Goal: Task Accomplishment & Management: Complete application form

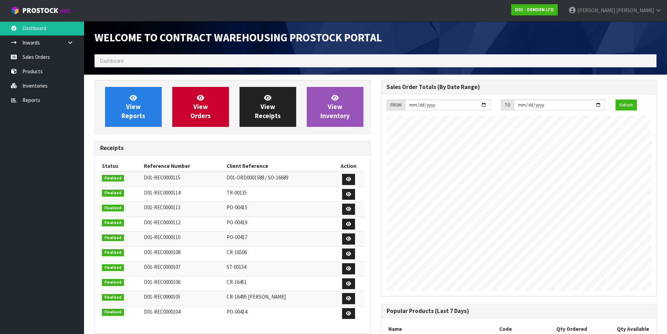
scroll to position [298, 286]
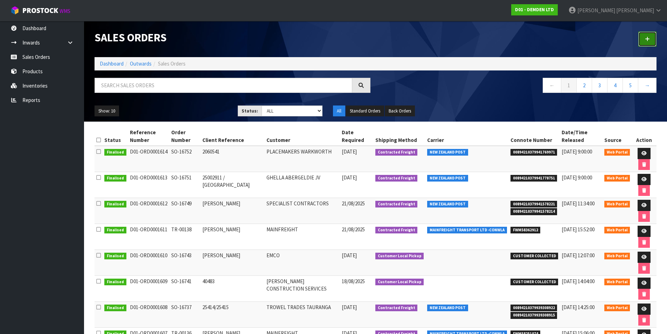
click at [653, 36] on link at bounding box center [648, 39] width 18 height 15
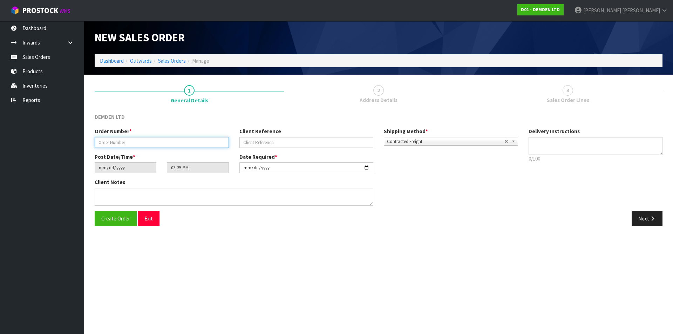
click at [133, 141] on input "text" at bounding box center [162, 142] width 134 height 11
type input "SO-16761"
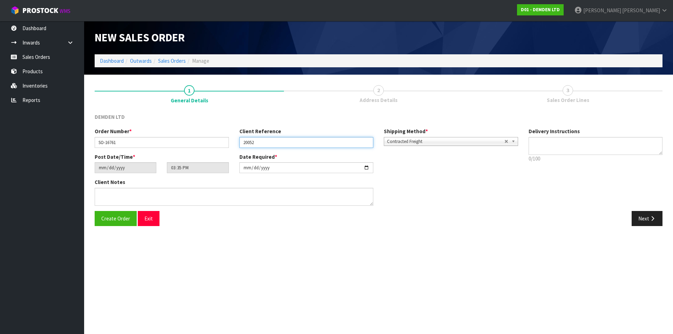
type input "20052"
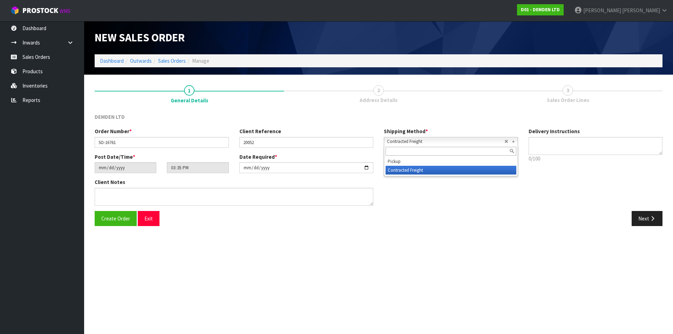
click at [511, 142] on b at bounding box center [514, 141] width 6 height 8
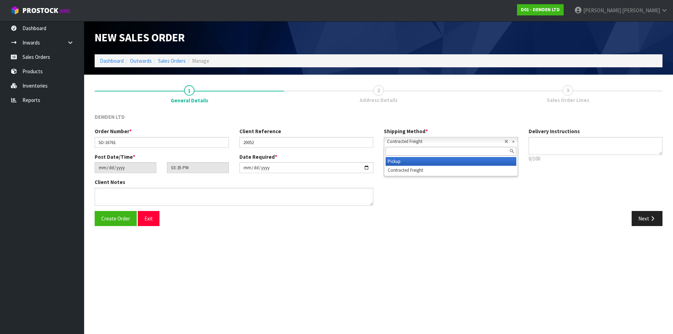
click at [429, 159] on li "Pickup" at bounding box center [450, 161] width 131 height 9
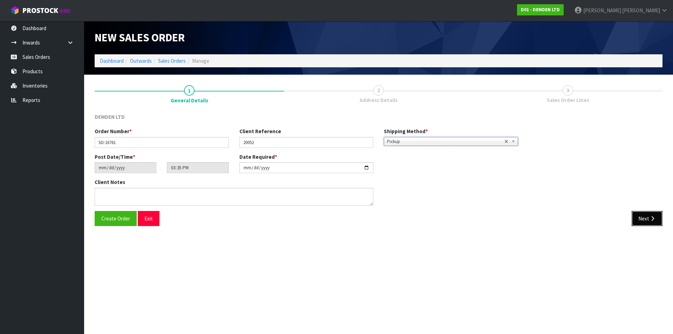
click at [650, 218] on icon "button" at bounding box center [652, 218] width 7 height 5
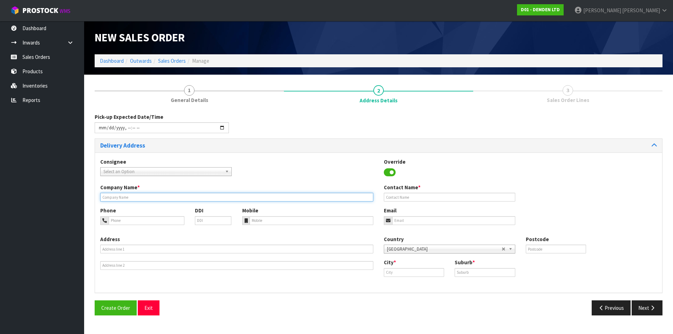
click at [122, 200] on input "text" at bounding box center [236, 197] width 273 height 9
type input "PIPELINE & CIVIL"
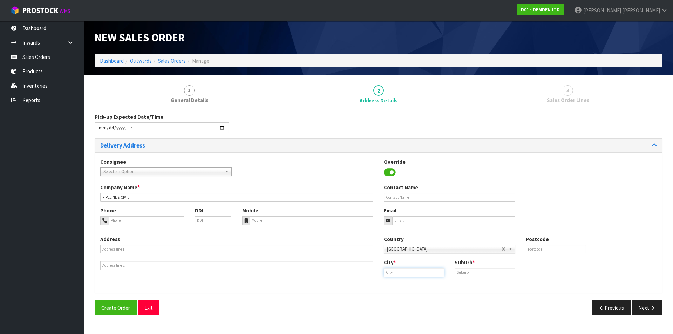
click at [401, 274] on input "text" at bounding box center [414, 272] width 60 height 9
click at [406, 285] on strong "[GEOGRAPHIC_DATA]" at bounding box center [416, 284] width 51 height 7
type input "[GEOGRAPHIC_DATA]"
click at [472, 274] on input "text" at bounding box center [484, 272] width 60 height 9
type input "EAST TAMAKI"
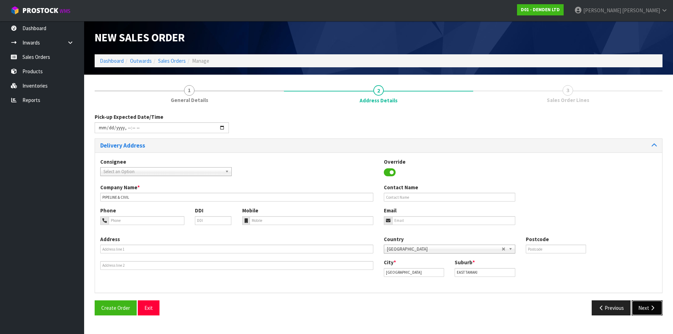
click at [640, 307] on button "Next" at bounding box center [646, 307] width 31 height 15
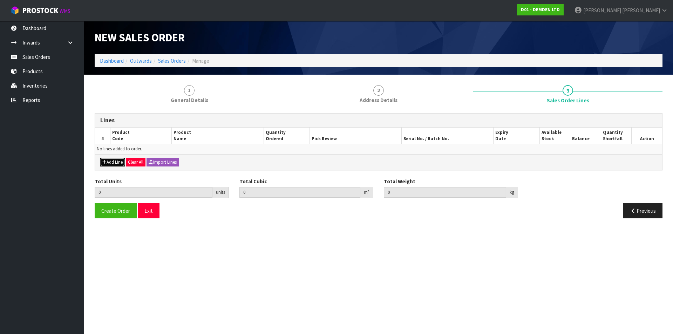
click at [108, 161] on button "Add Line" at bounding box center [112, 162] width 25 height 8
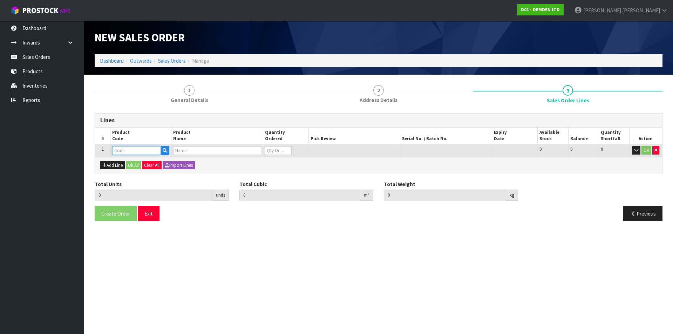
click at [117, 150] on input "text" at bounding box center [136, 150] width 49 height 9
type input "200020"
type input "0.000000"
type input "0.000"
type input "KUNISEAL 20 LM"
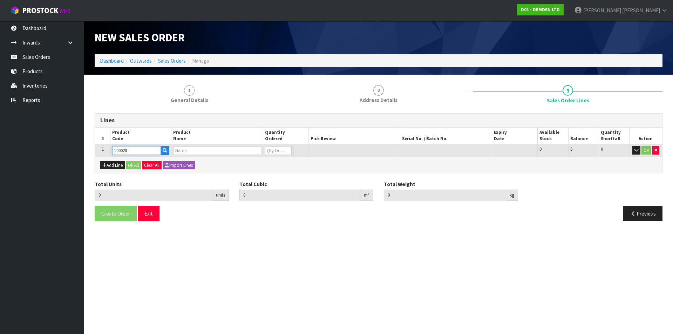
type input "0"
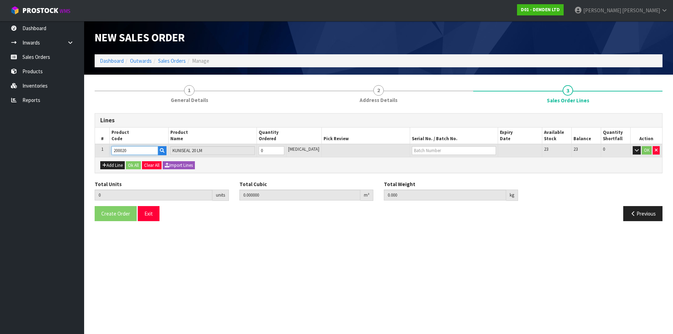
type input "200020"
type input "1"
type input "0.011664"
type input "8.62"
type input "1"
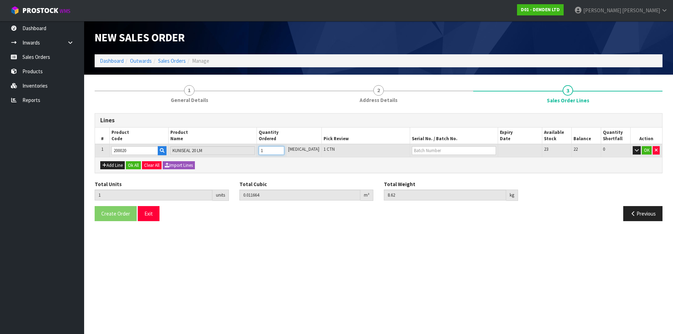
click at [284, 148] on input "1" at bounding box center [272, 150] width 26 height 9
type input "2"
type input "0.023328"
type input "17.24"
type input "2"
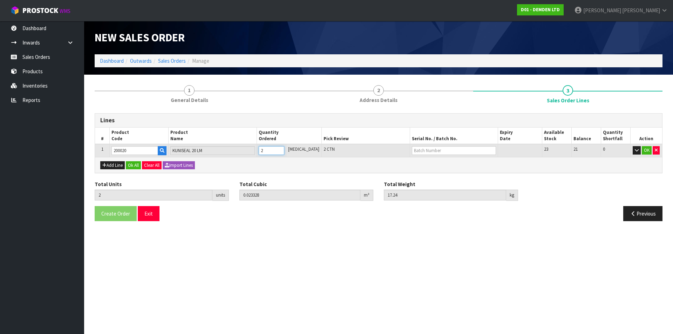
click at [284, 148] on input "2" at bounding box center [272, 150] width 26 height 9
click at [412, 152] on input "text" at bounding box center [454, 150] width 84 height 9
click at [414, 163] on link "H-401" at bounding box center [430, 162] width 55 height 9
type input "H-401"
click at [133, 166] on button "Ok All" at bounding box center [133, 165] width 15 height 8
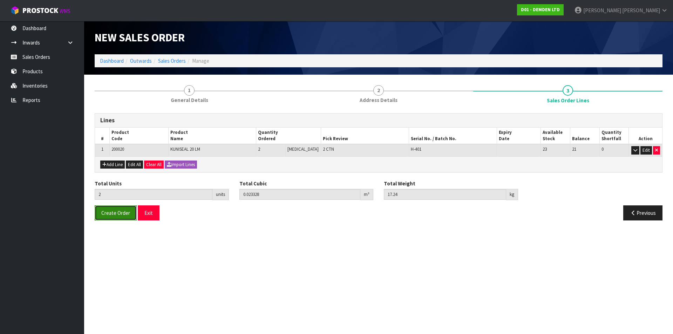
click at [115, 213] on span "Create Order" at bounding box center [115, 213] width 29 height 7
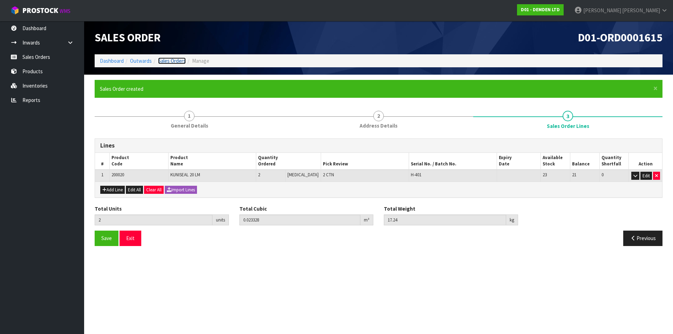
click at [163, 62] on link "Sales Orders" at bounding box center [172, 60] width 28 height 7
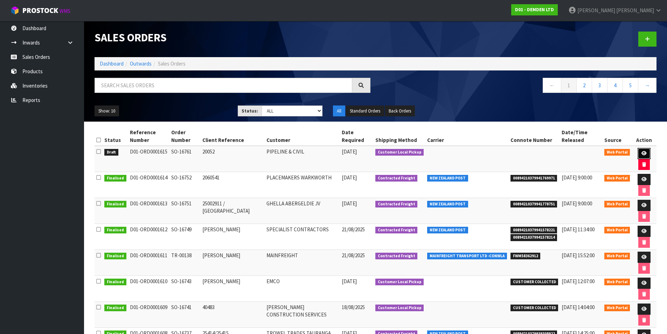
click at [638, 148] on link at bounding box center [644, 153] width 13 height 11
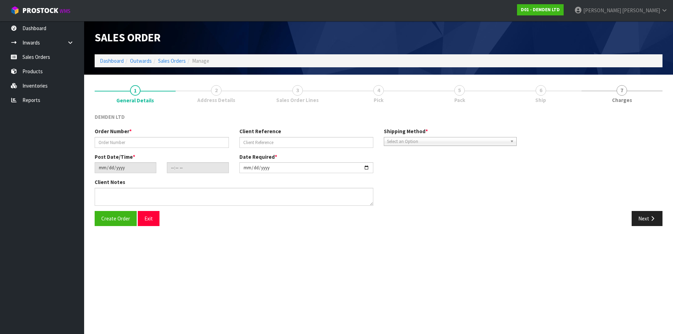
type input "SO-16761"
type input "20052"
type input "[DATE]"
type input "15:35:00.000"
type input "[DATE]"
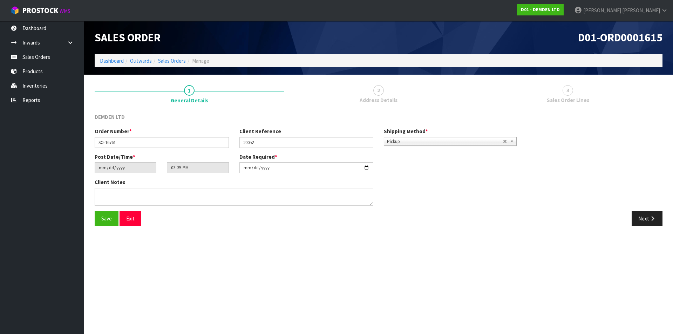
click at [375, 92] on span "2" at bounding box center [378, 90] width 11 height 11
click at [655, 214] on button "Next" at bounding box center [646, 218] width 31 height 15
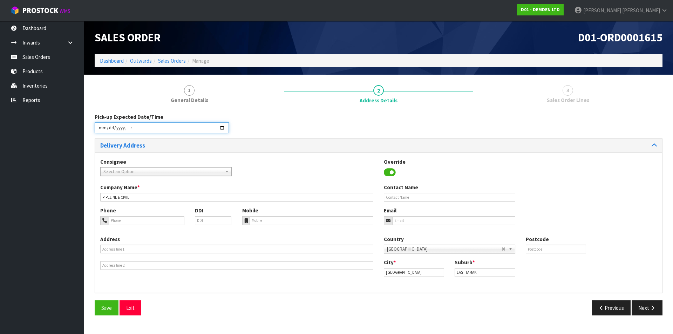
click at [220, 127] on input "datetime-local" at bounding box center [162, 127] width 134 height 11
click at [300, 154] on div "Consignee 000001.BAY MECHANICS - BAY MECHANICS 000001A - BRAKE & TRANSMISSION N…" at bounding box center [378, 222] width 567 height 140
click at [103, 306] on span "Save" at bounding box center [106, 307] width 11 height 7
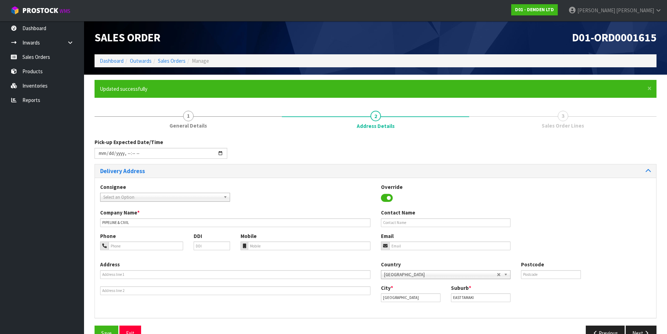
type input "[DATE]T08:30"
click at [171, 62] on link "Sales Orders" at bounding box center [172, 60] width 28 height 7
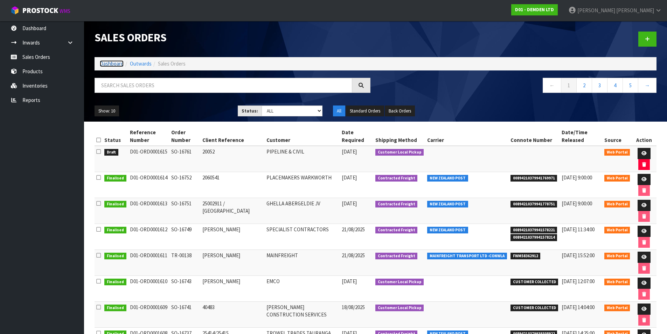
click at [114, 62] on link "Dashboard" at bounding box center [112, 63] width 24 height 7
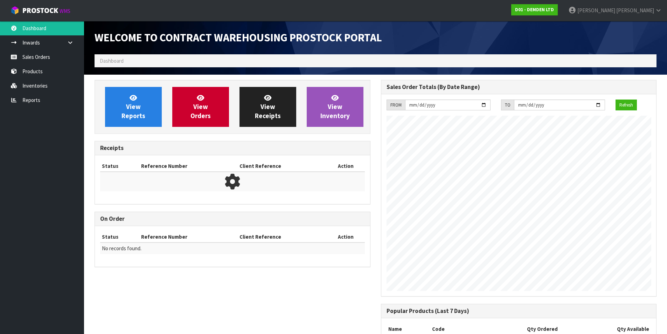
scroll to position [298, 286]
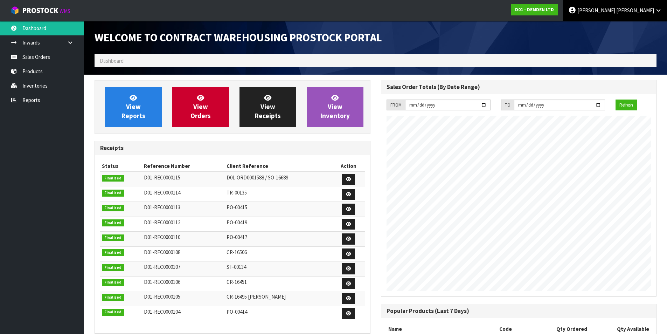
click at [658, 8] on icon at bounding box center [659, 10] width 7 height 5
click at [640, 27] on link "Logout" at bounding box center [639, 27] width 55 height 9
